Goal: Register for event/course

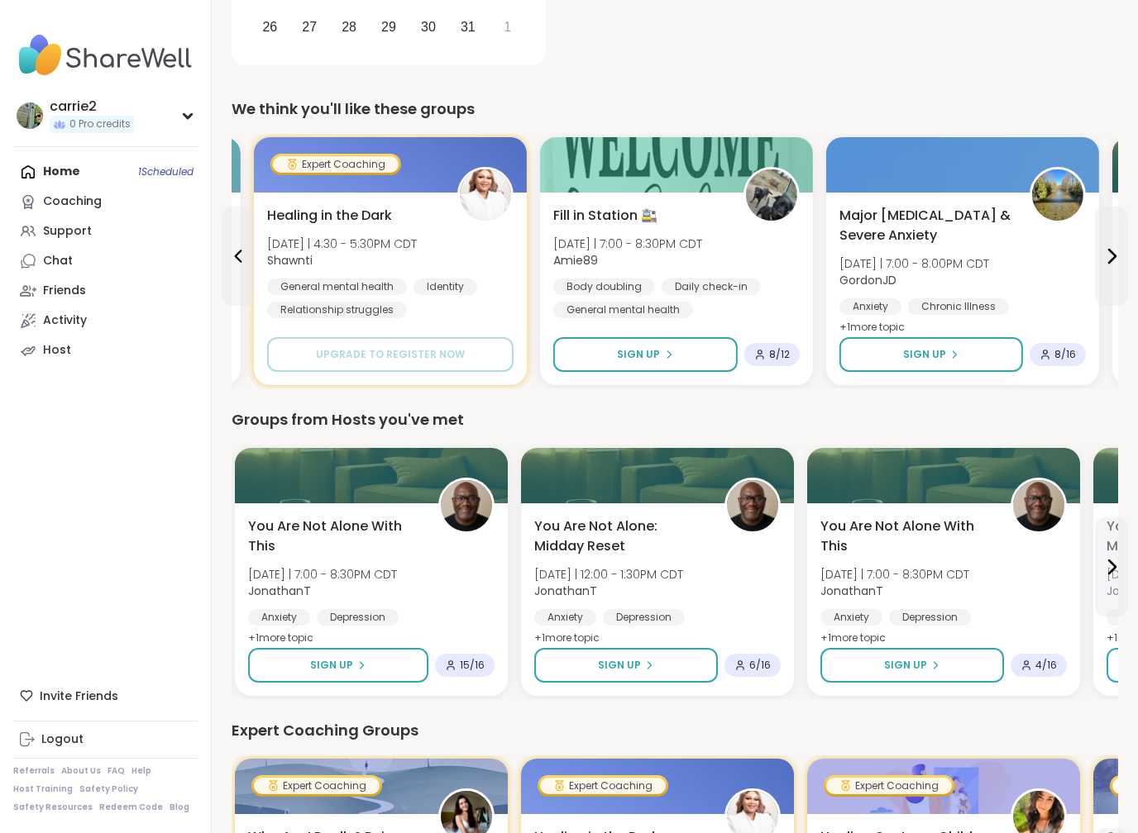
click at [1071, 355] on span "8 / 16" at bounding box center [1064, 354] width 21 height 13
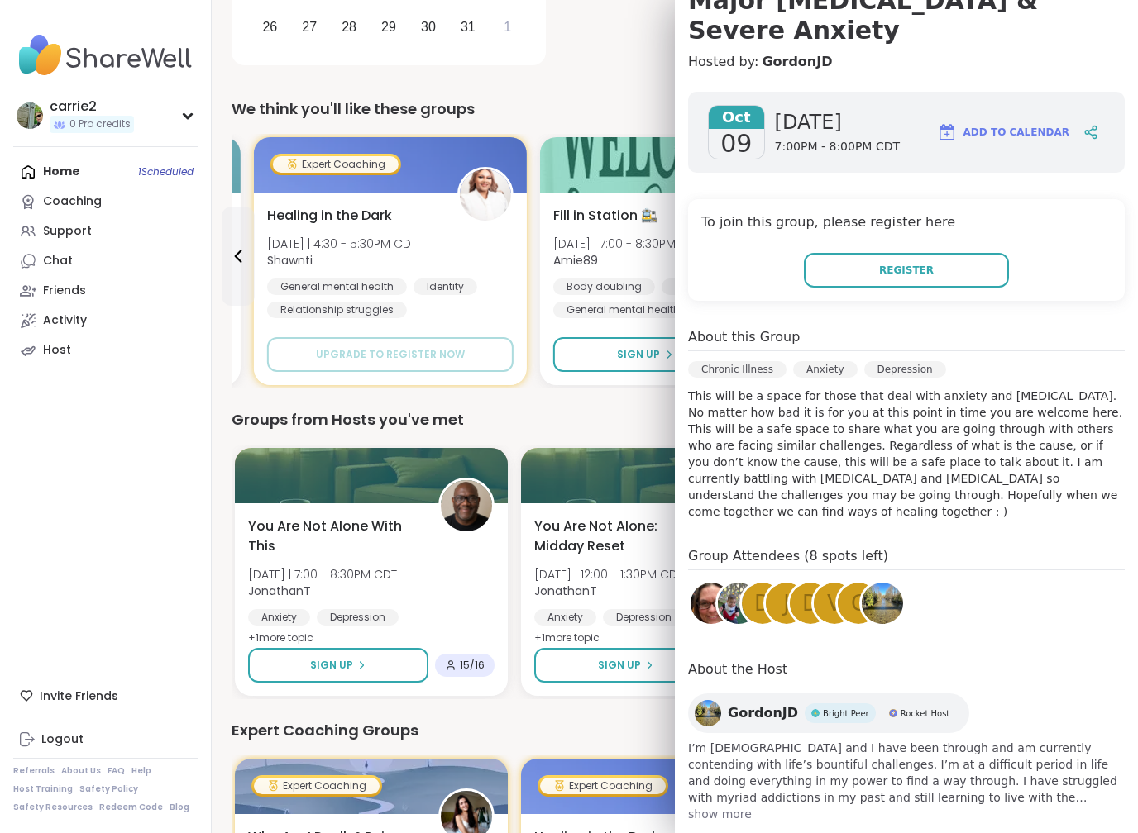
scroll to position [179, 0]
click at [961, 257] on button "Register" at bounding box center [906, 271] width 205 height 35
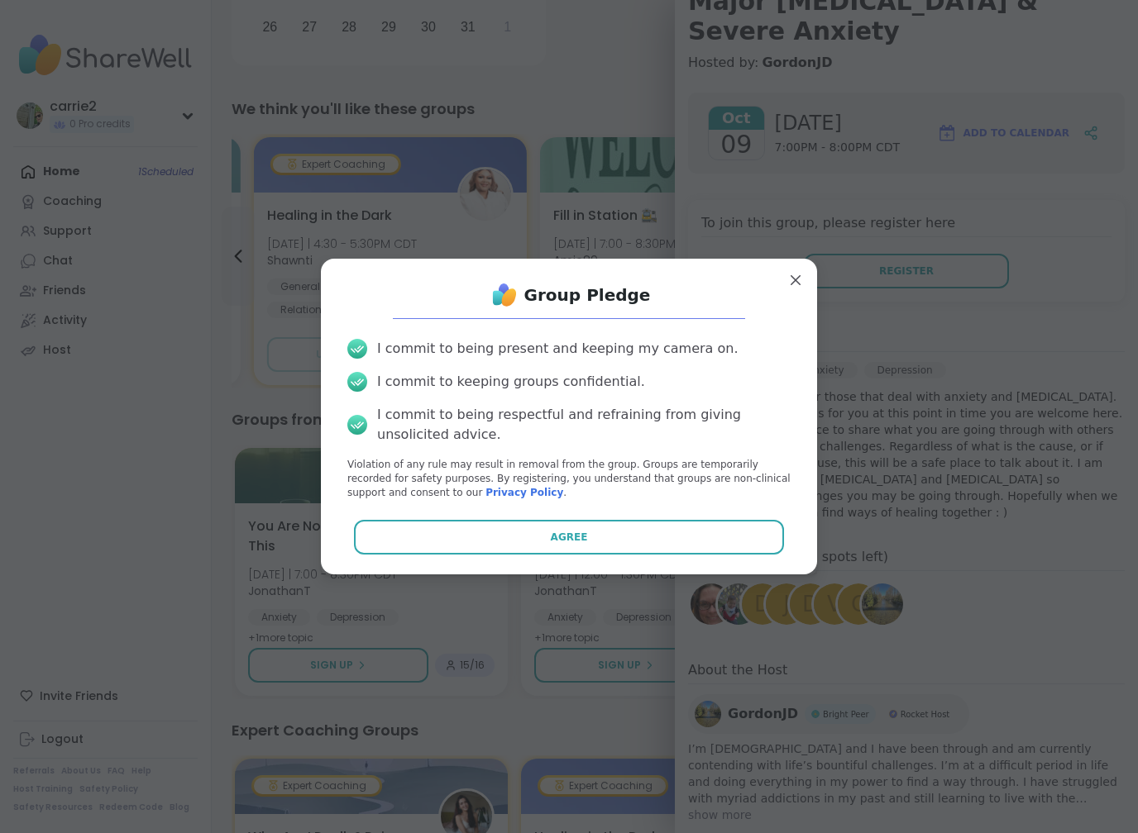
click at [686, 546] on button "Agree" at bounding box center [569, 537] width 431 height 35
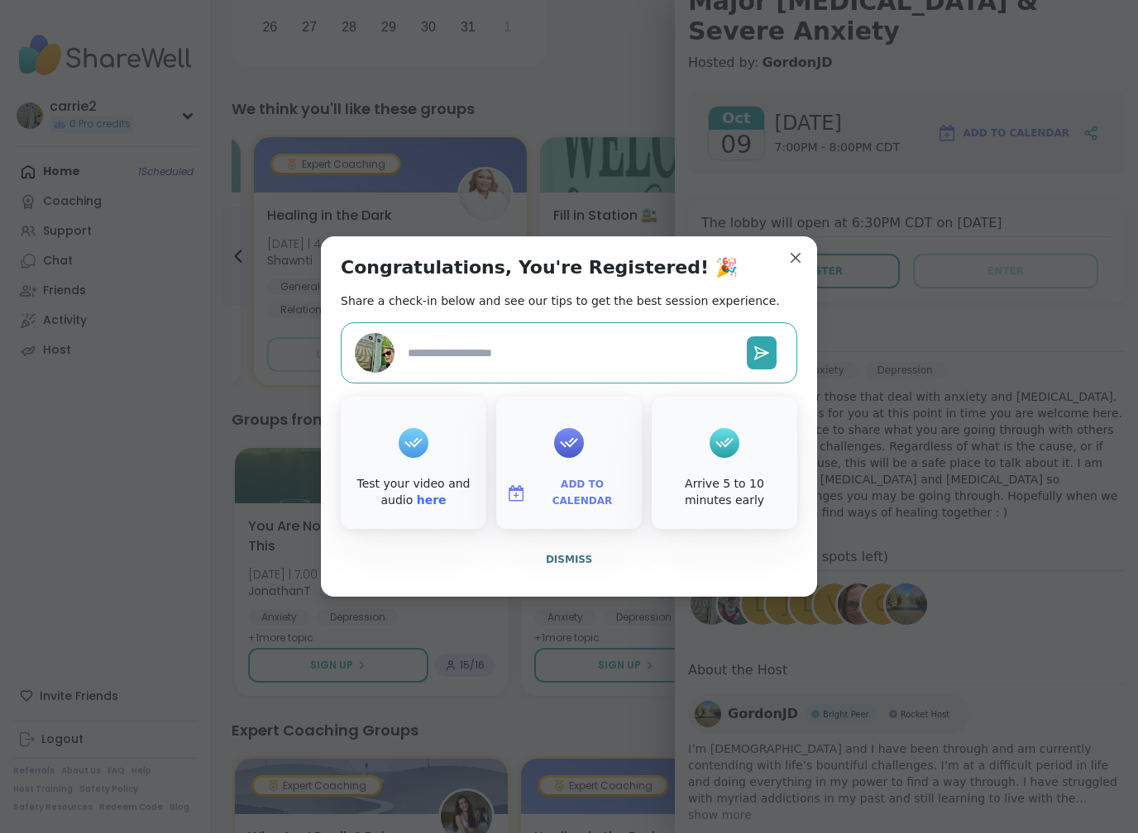
type textarea "*"
click at [581, 568] on button "Dismiss" at bounding box center [569, 559] width 456 height 35
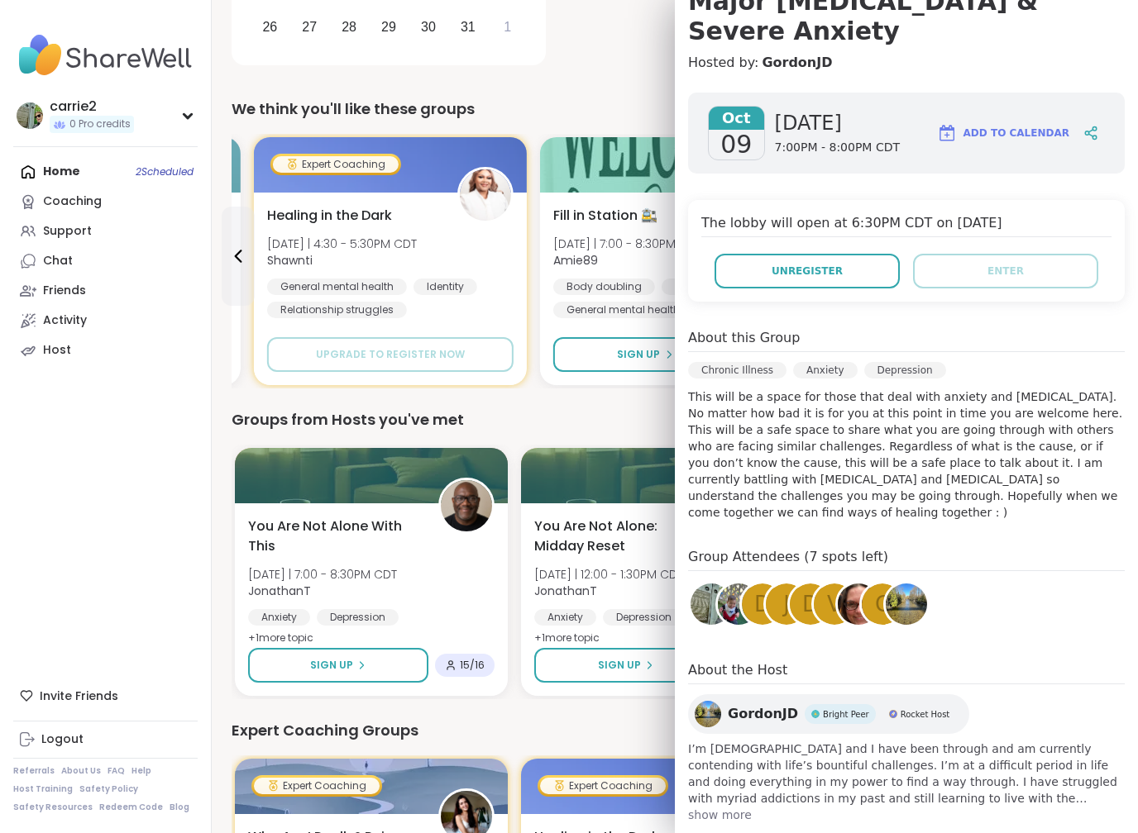
click at [121, 217] on link "Support" at bounding box center [105, 232] width 184 height 30
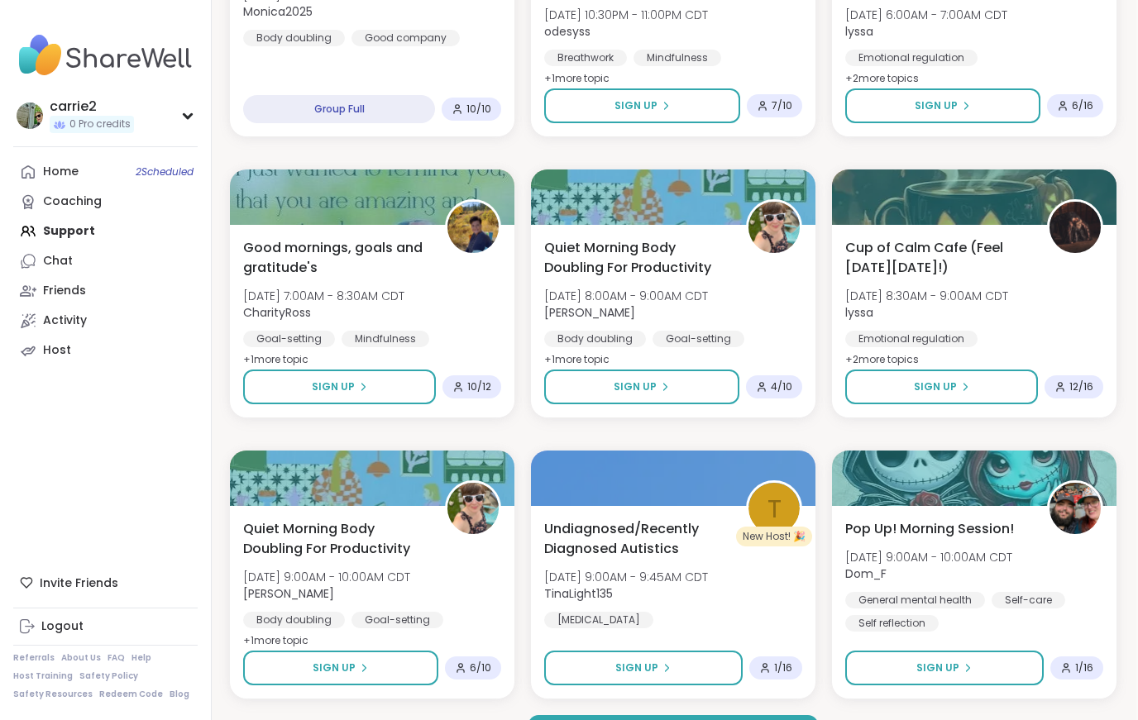
scroll to position [2945, 2]
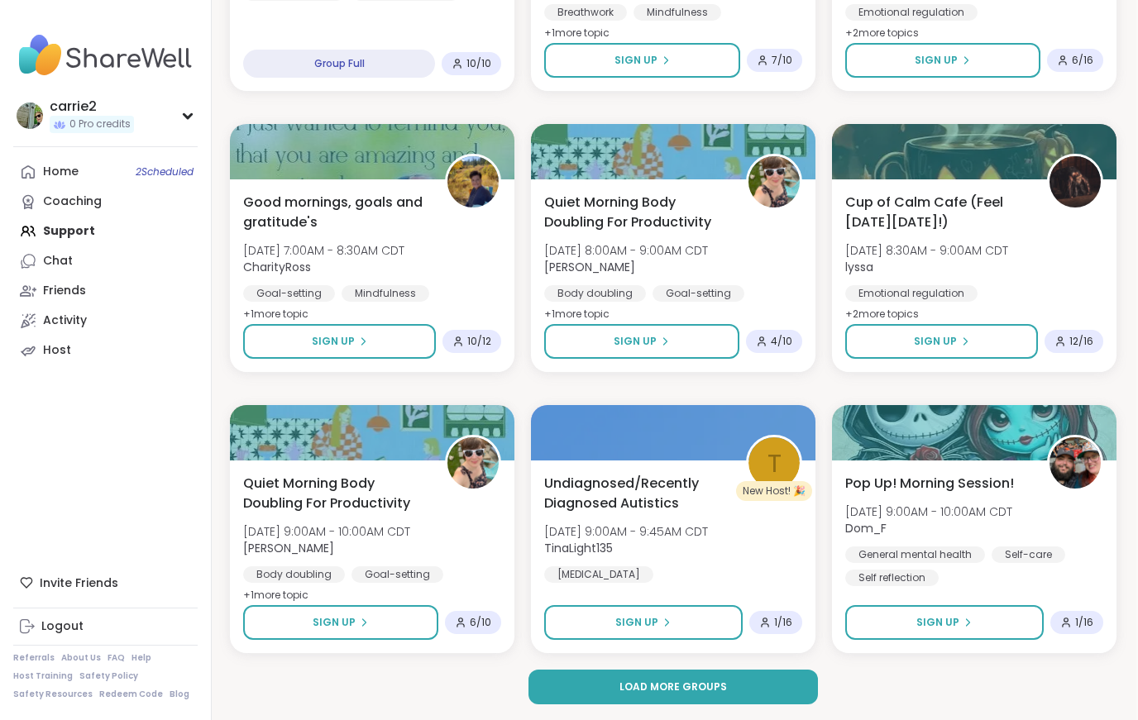
click at [733, 686] on button "Load more groups" at bounding box center [672, 687] width 289 height 35
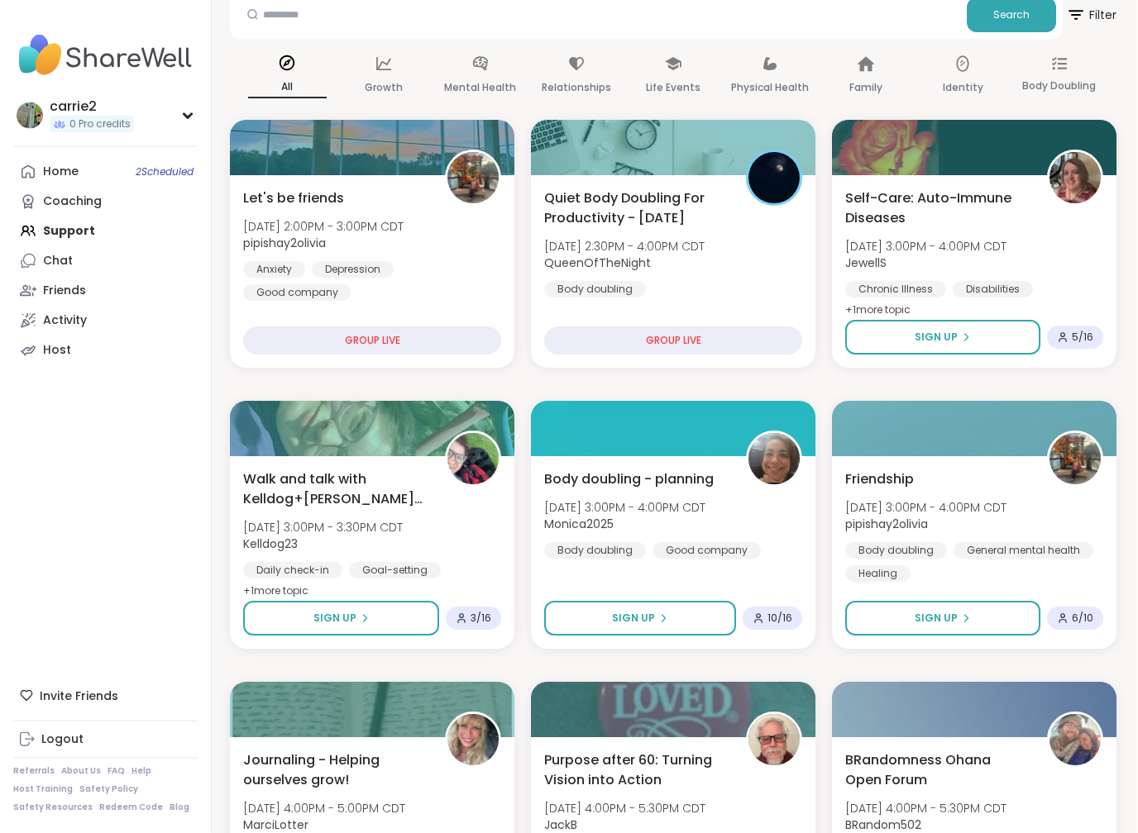
scroll to position [140, 2]
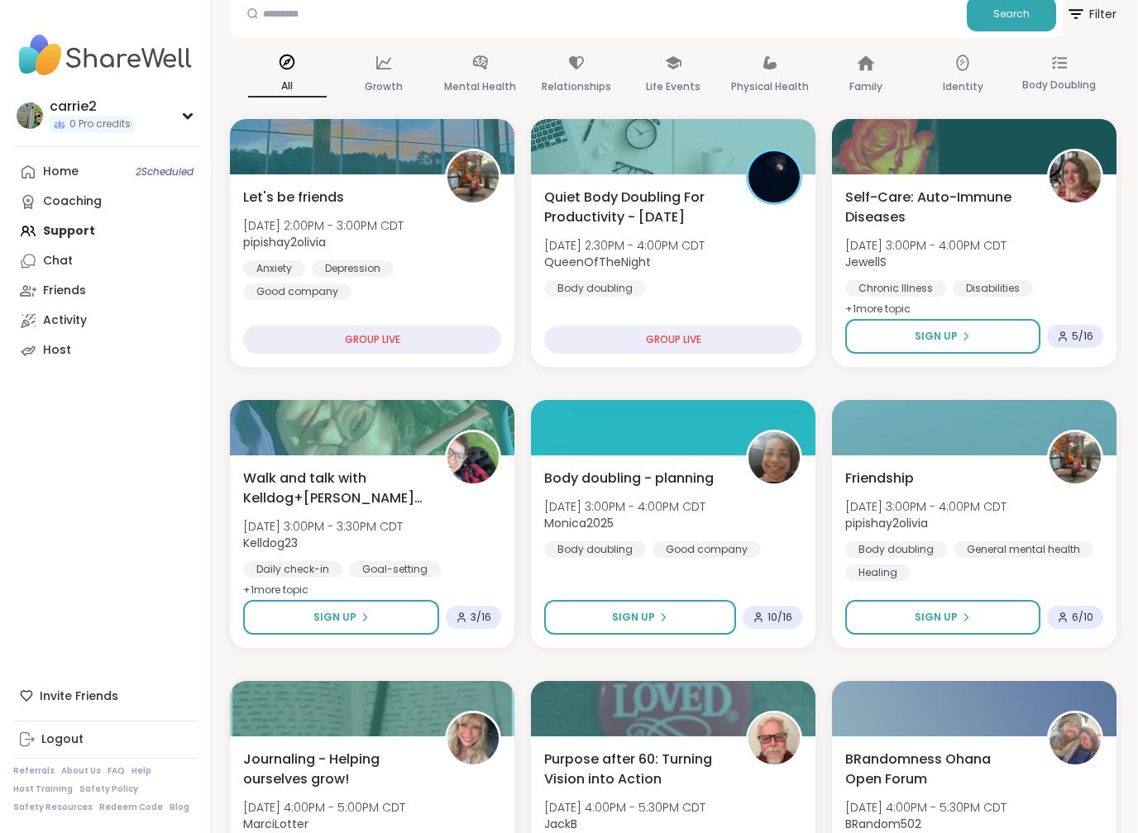
click at [1075, 623] on span "6 / 10" at bounding box center [1081, 617] width 21 height 13
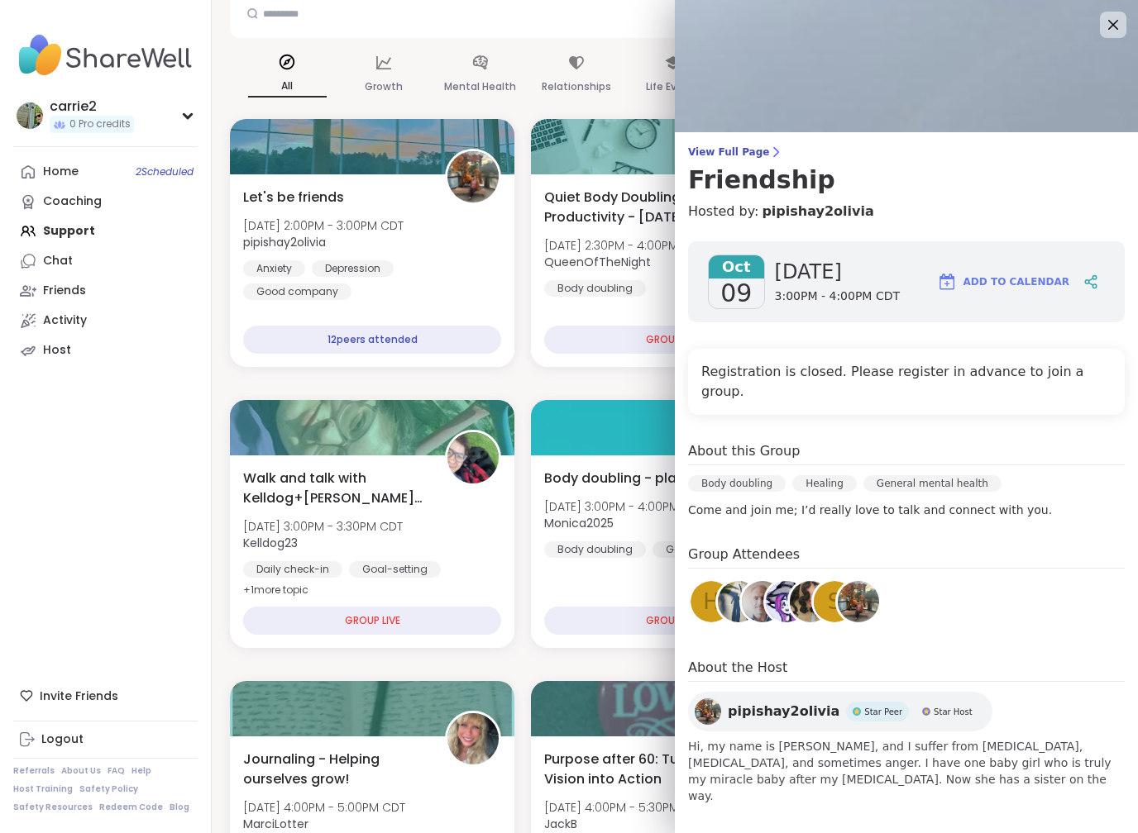
click at [756, 585] on img at bounding box center [762, 601] width 41 height 41
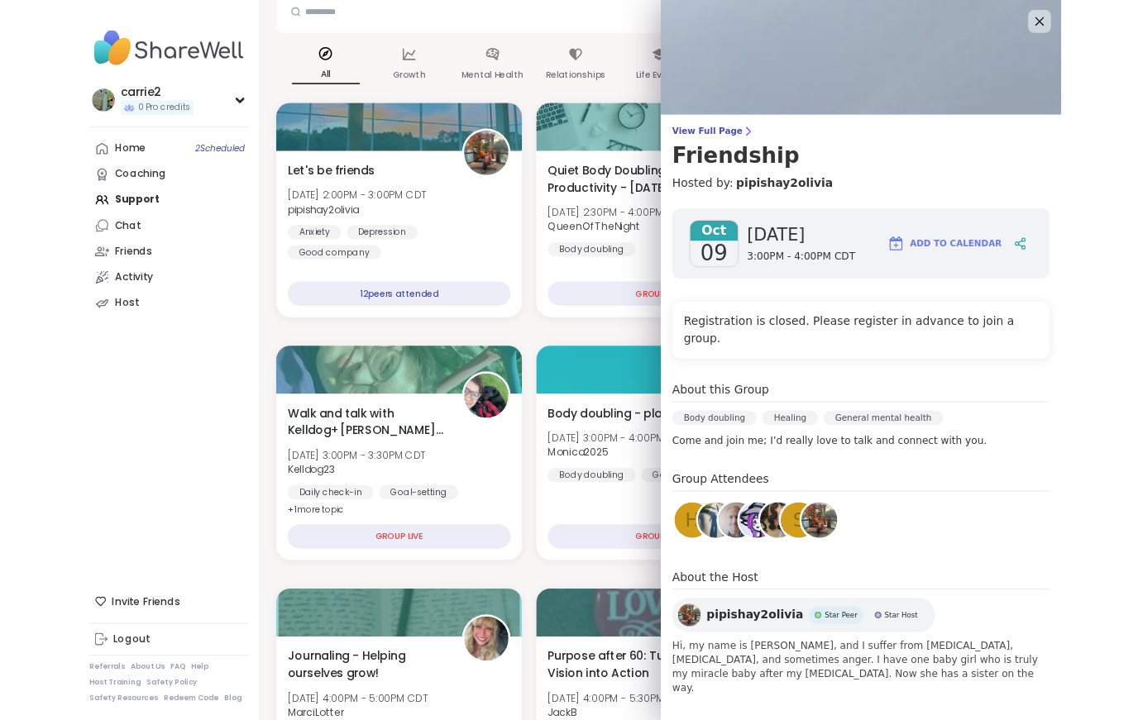
scroll to position [186, 2]
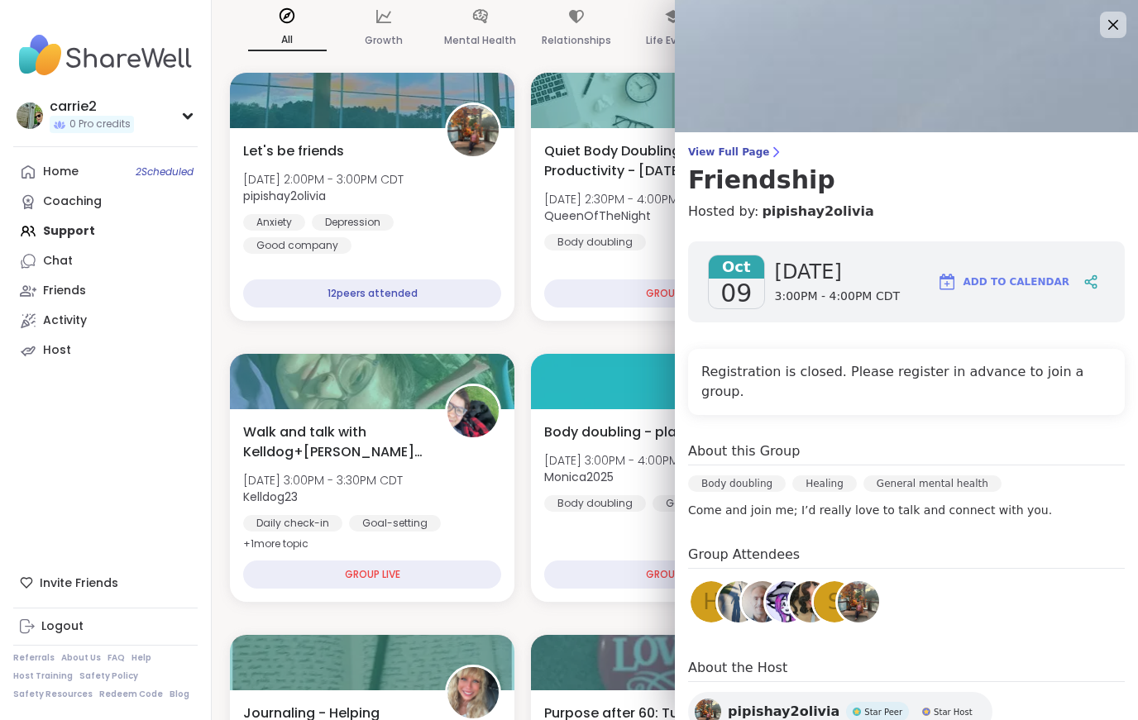
click at [864, 586] on img at bounding box center [857, 601] width 41 height 41
click at [812, 594] on link "s" at bounding box center [834, 602] width 46 height 46
click at [1114, 34] on icon at bounding box center [1113, 25] width 20 height 20
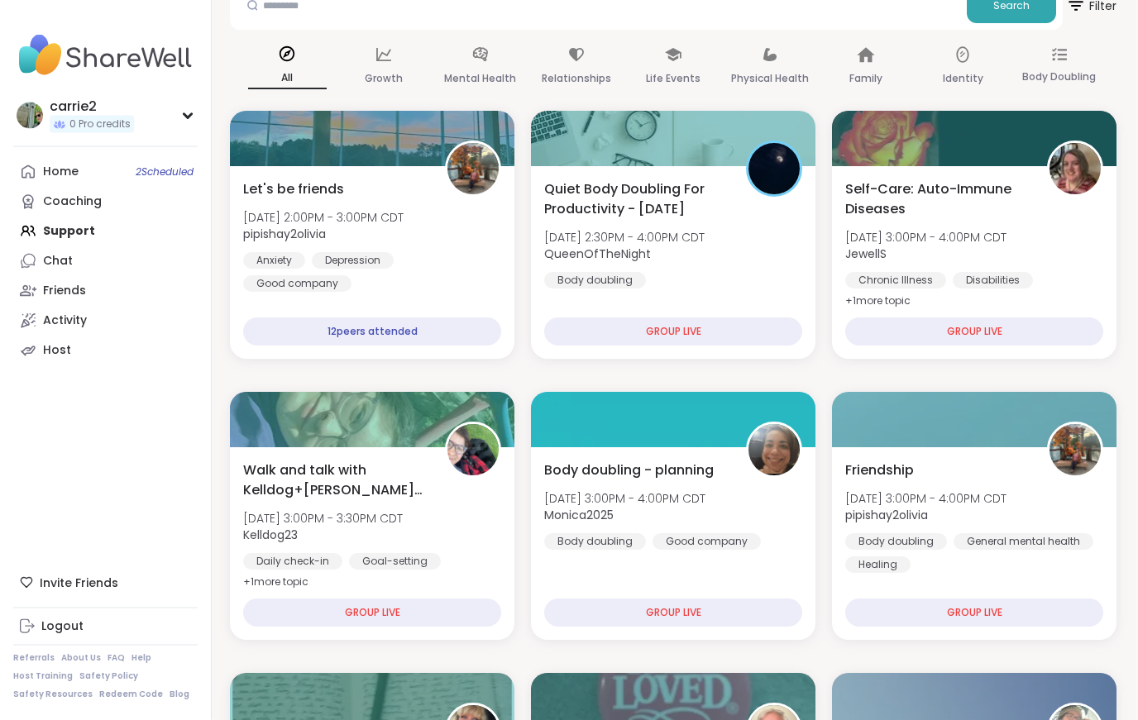
scroll to position [148, 2]
click at [441, 332] on div "12 peers attended" at bounding box center [372, 331] width 258 height 28
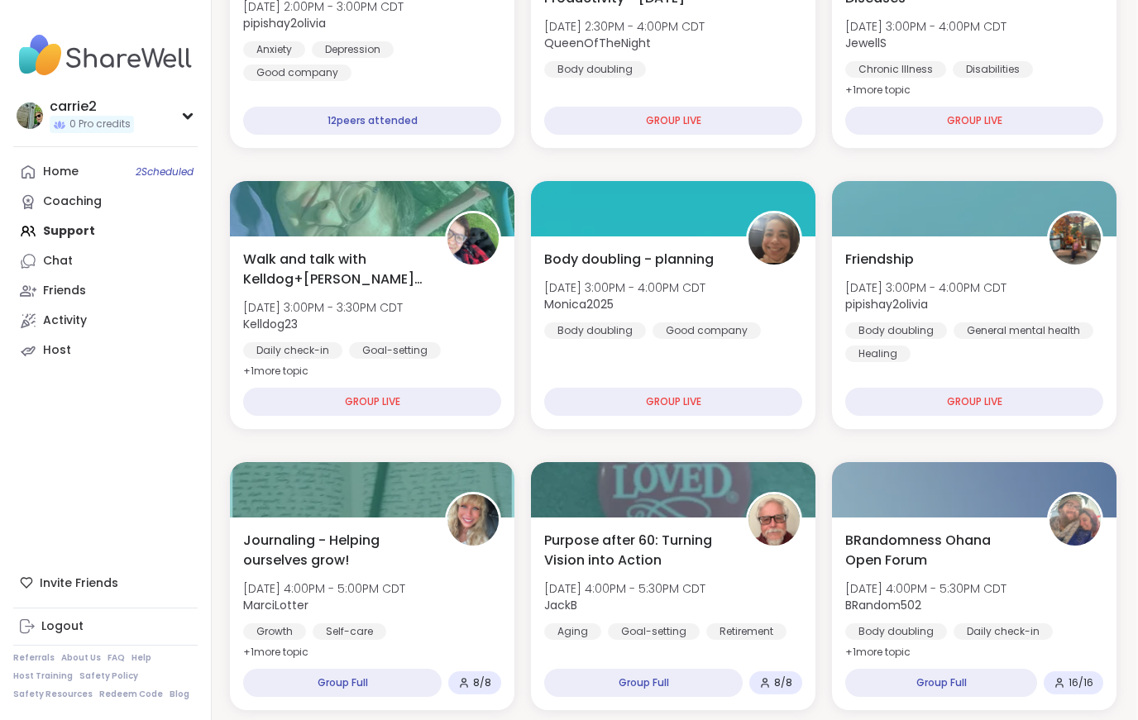
scroll to position [358, 2]
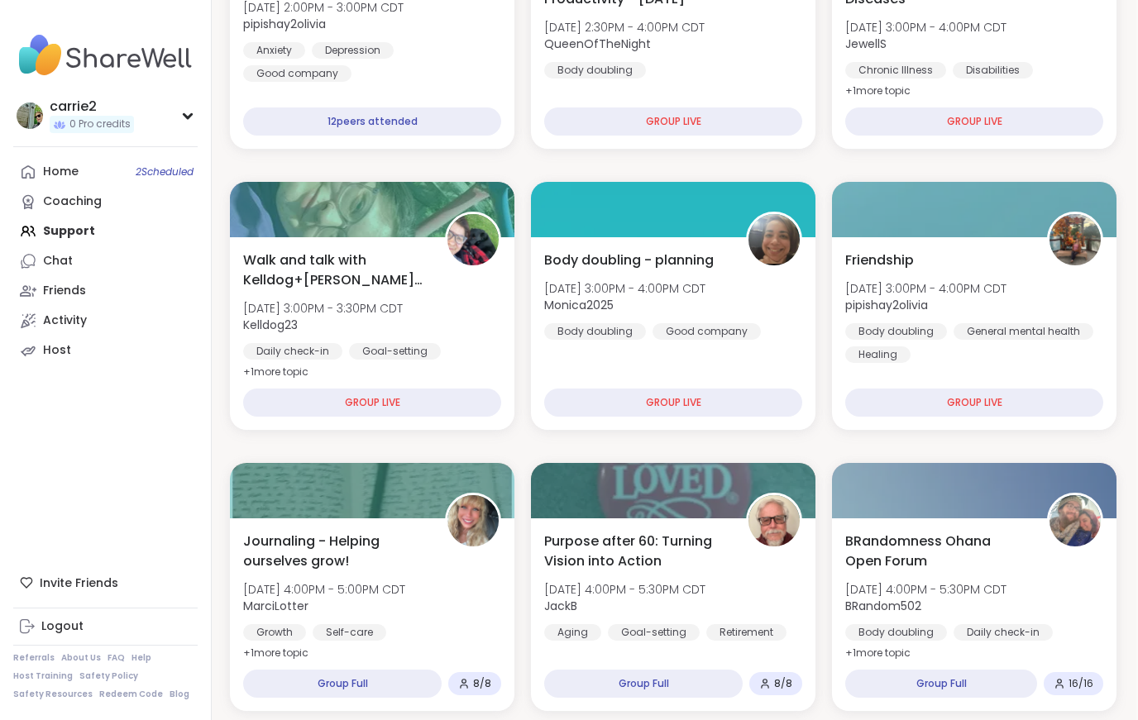
click at [1001, 394] on div "GROUP LIVE" at bounding box center [974, 403] width 258 height 28
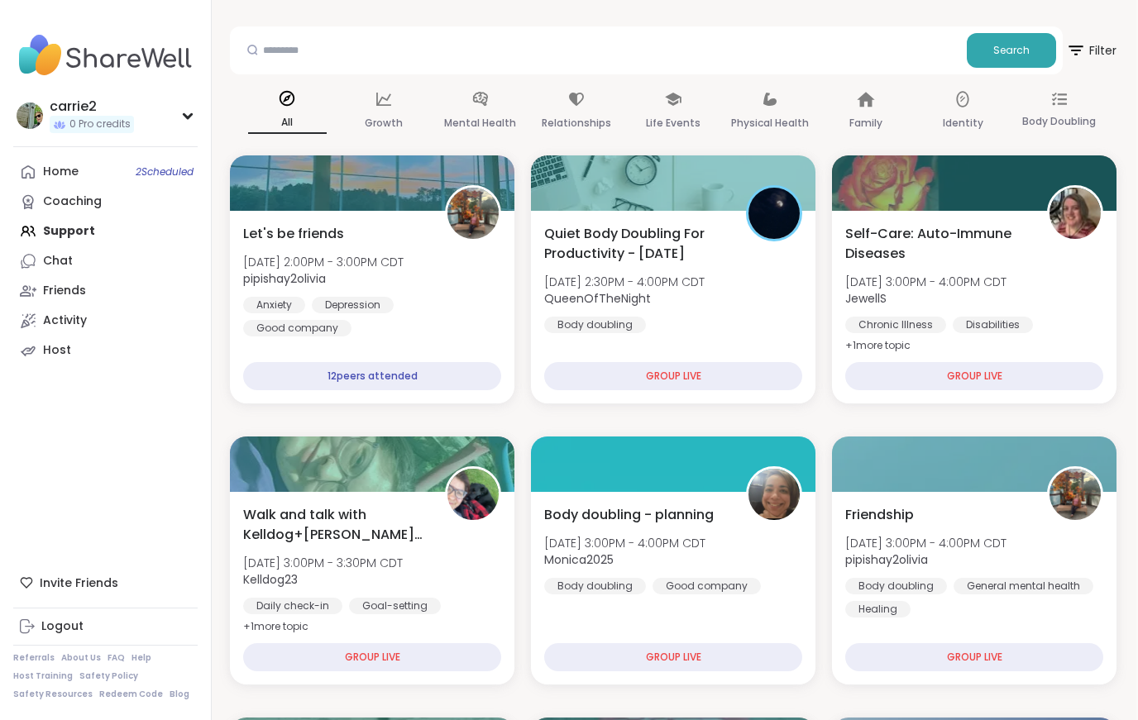
scroll to position [85, 2]
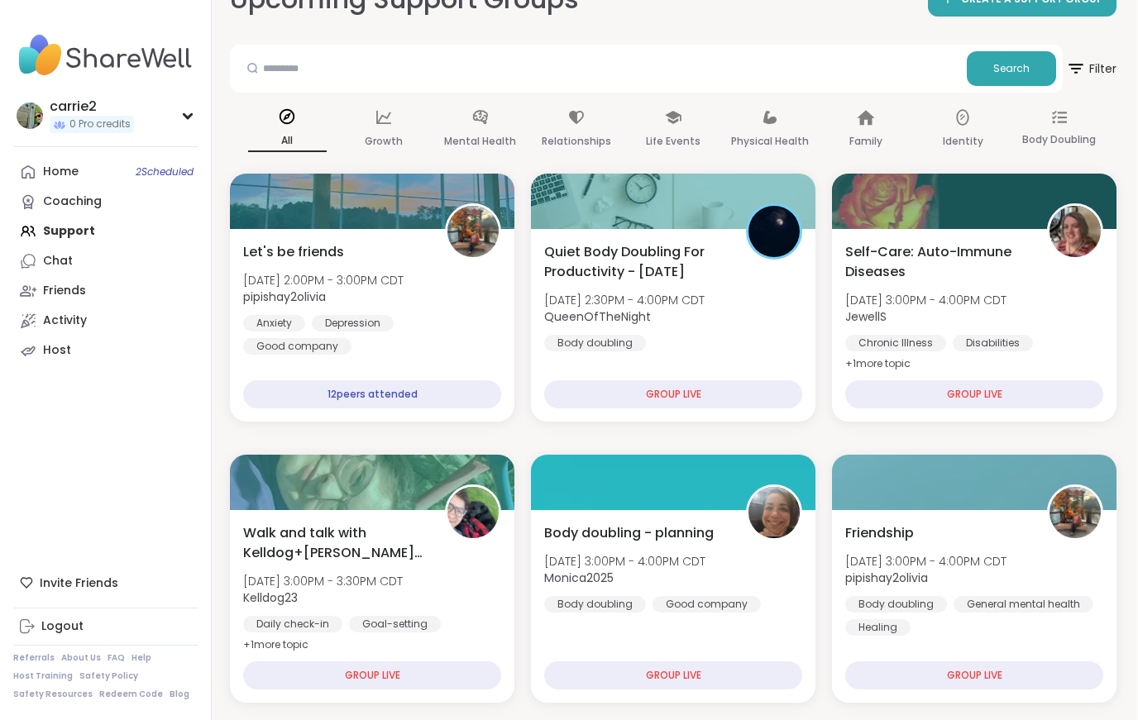
click at [326, 382] on div "12 peers attended" at bounding box center [372, 394] width 258 height 28
click at [413, 406] on div "12 peers attended" at bounding box center [372, 394] width 258 height 28
click at [337, 251] on span "Let's be friends" at bounding box center [293, 252] width 101 height 20
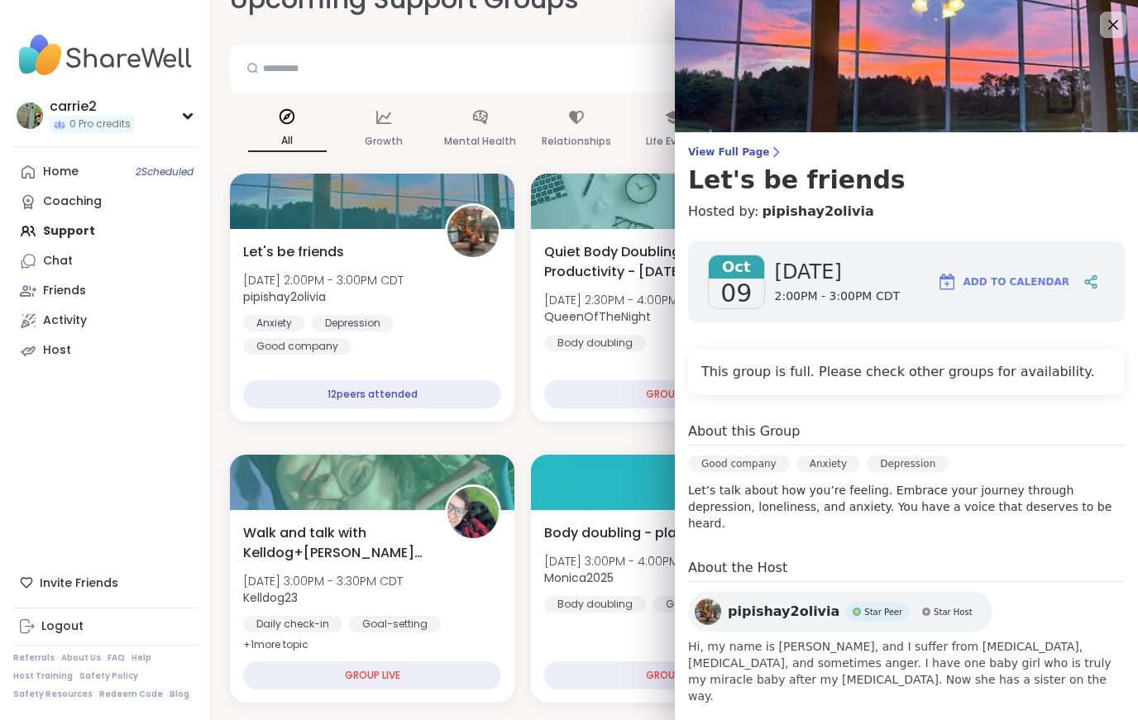
click at [262, 242] on span "Let's be friends" at bounding box center [293, 252] width 101 height 20
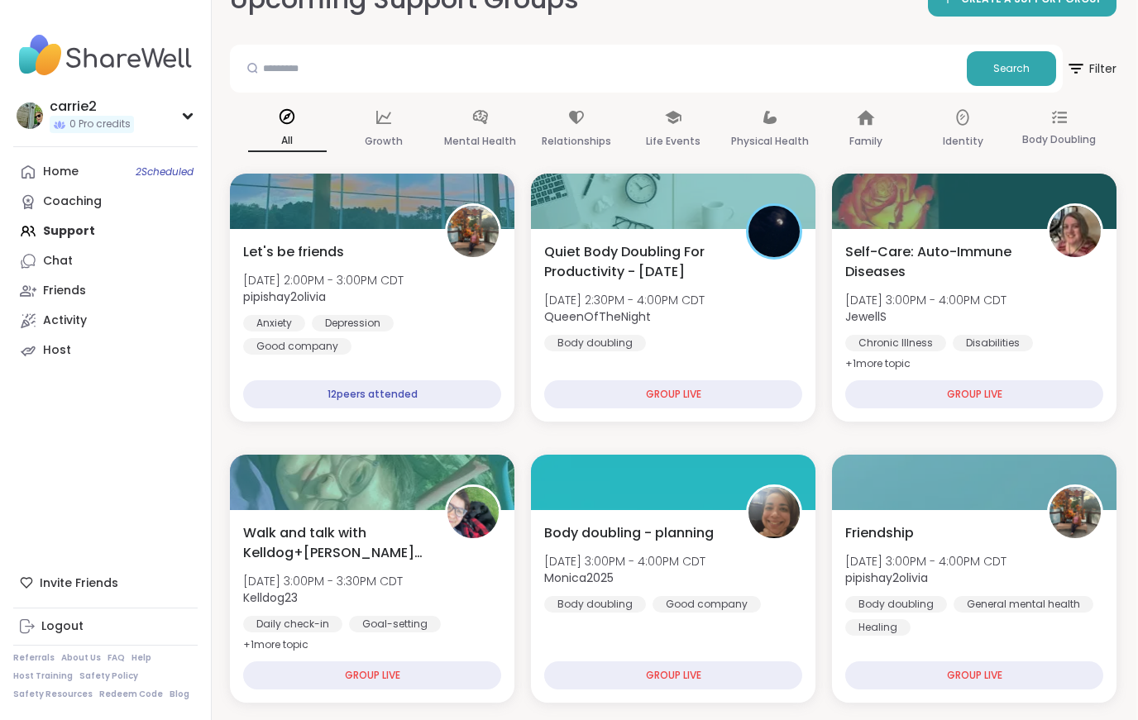
click at [354, 389] on div "12 peers attended" at bounding box center [372, 394] width 258 height 28
click at [342, 391] on div "12 peers attended" at bounding box center [372, 394] width 258 height 28
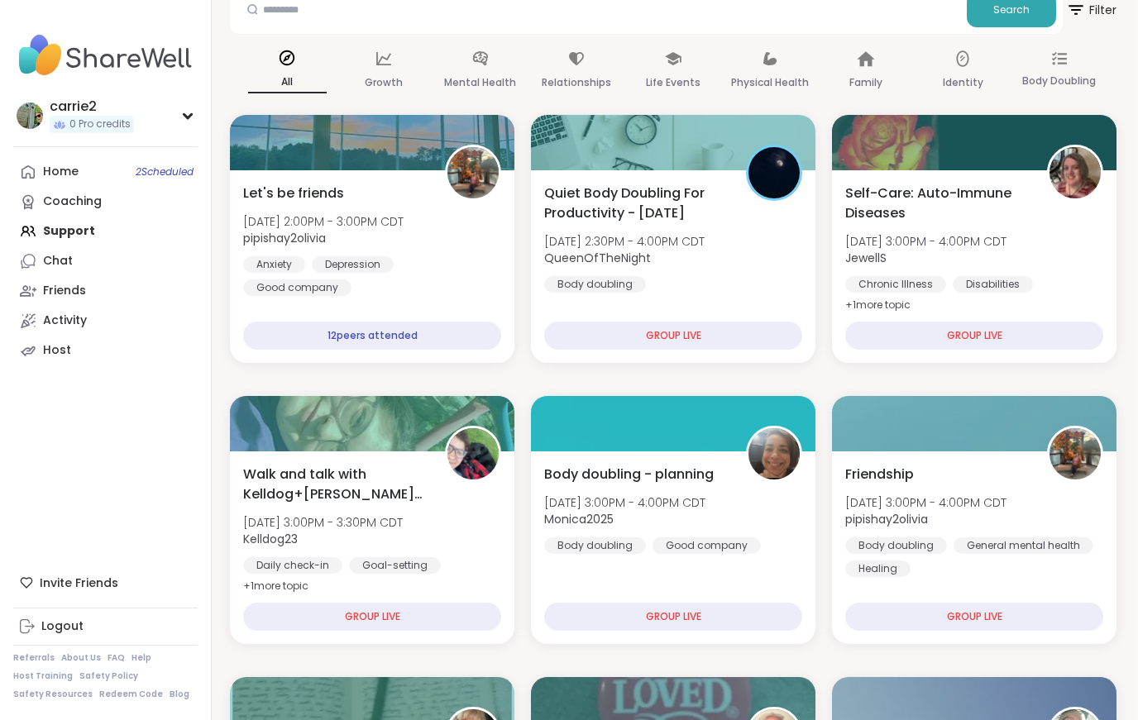
scroll to position [142, 2]
